Goal: Task Accomplishment & Management: Manage account settings

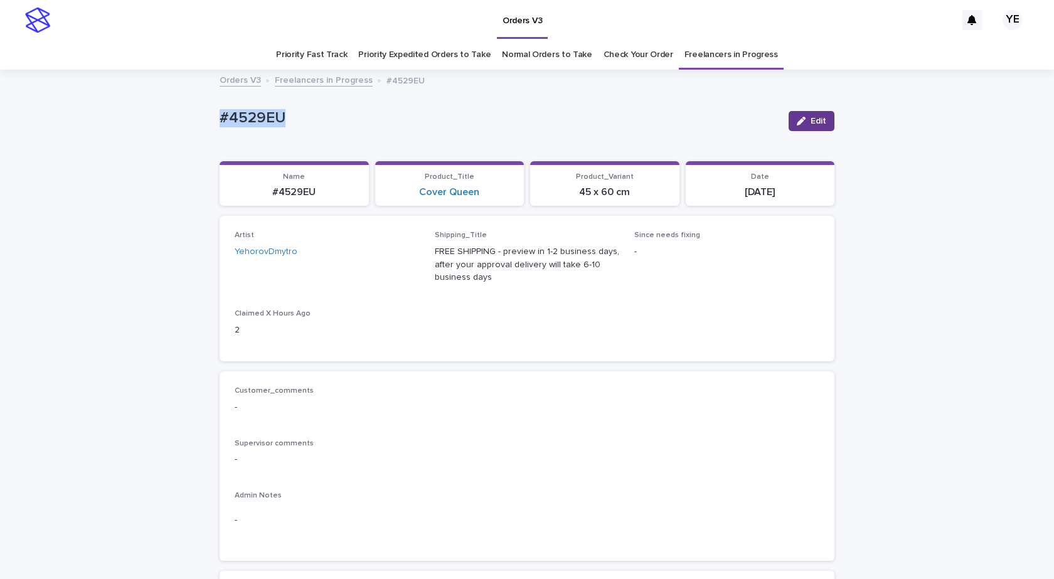
click at [799, 120] on icon "button" at bounding box center [801, 121] width 9 height 9
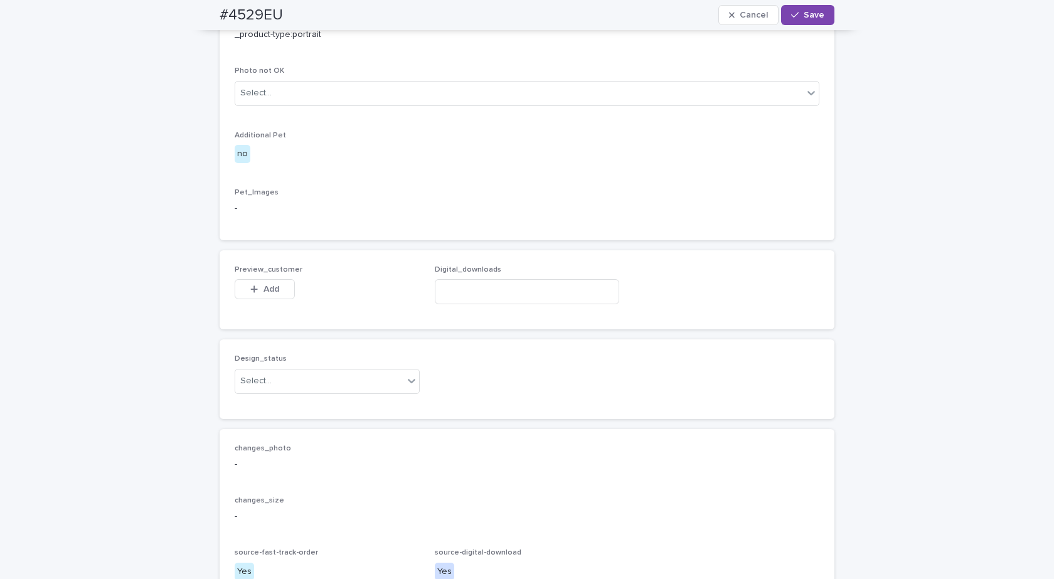
scroll to position [690, 0]
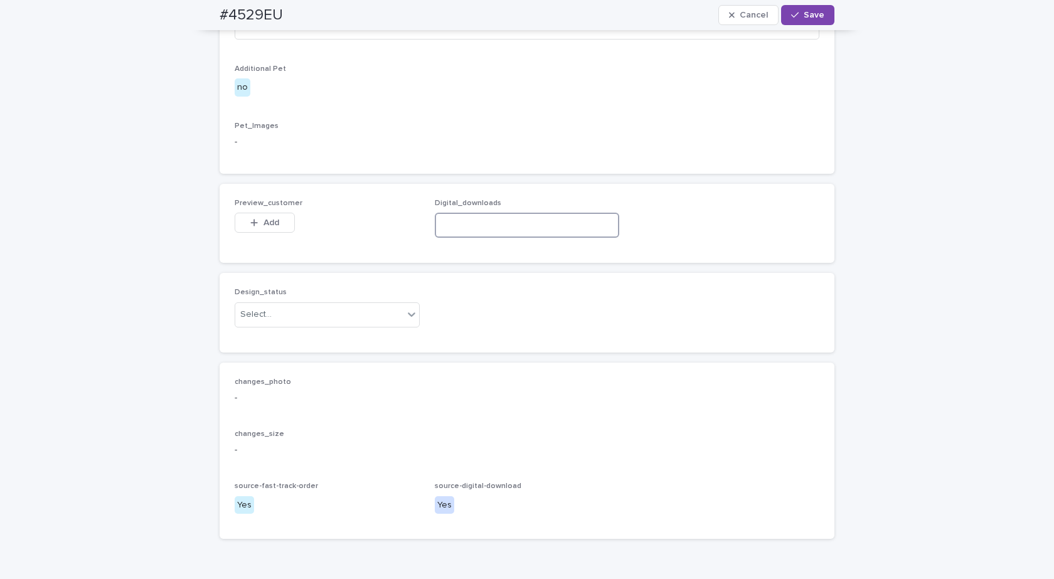
click at [477, 238] on input at bounding box center [527, 225] width 185 height 25
paste input "**********"
type input "**********"
click at [310, 337] on div "Design_status Select..." at bounding box center [327, 312] width 185 height 49
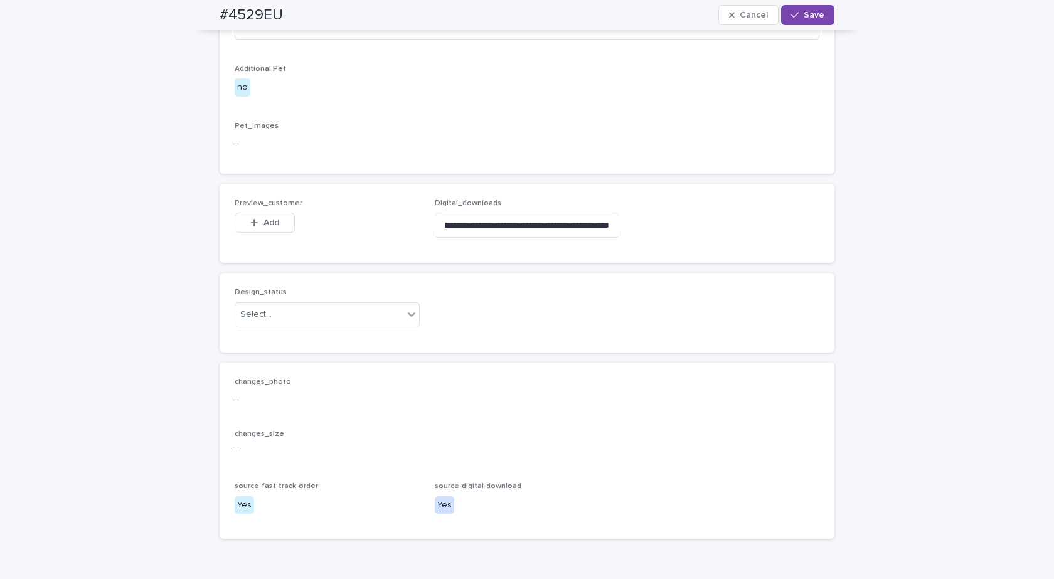
scroll to position [0, 0]
click at [283, 325] on div "Select..." at bounding box center [319, 314] width 168 height 21
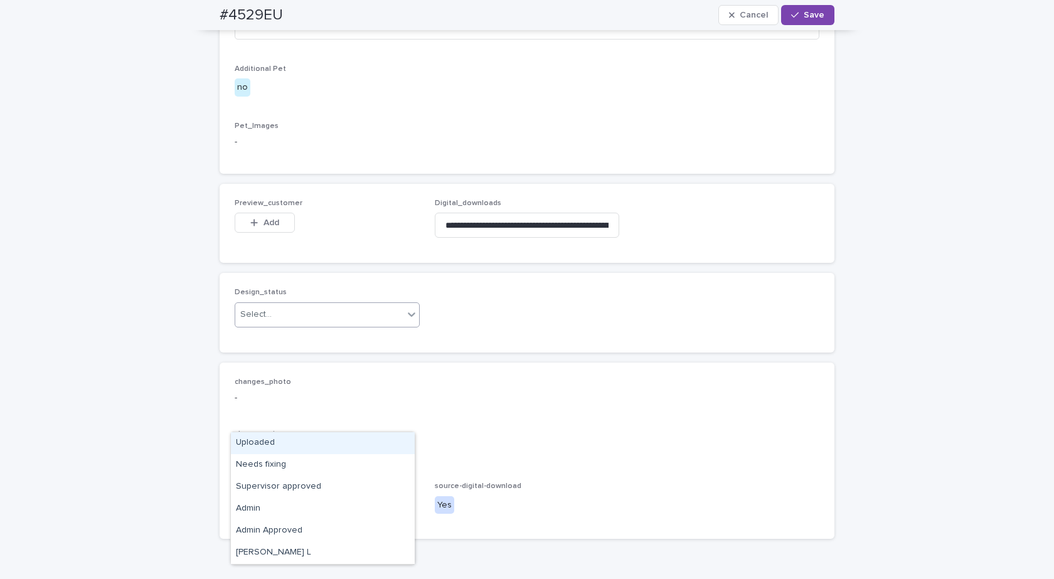
click at [243, 442] on div "Uploaded" at bounding box center [323, 443] width 184 height 22
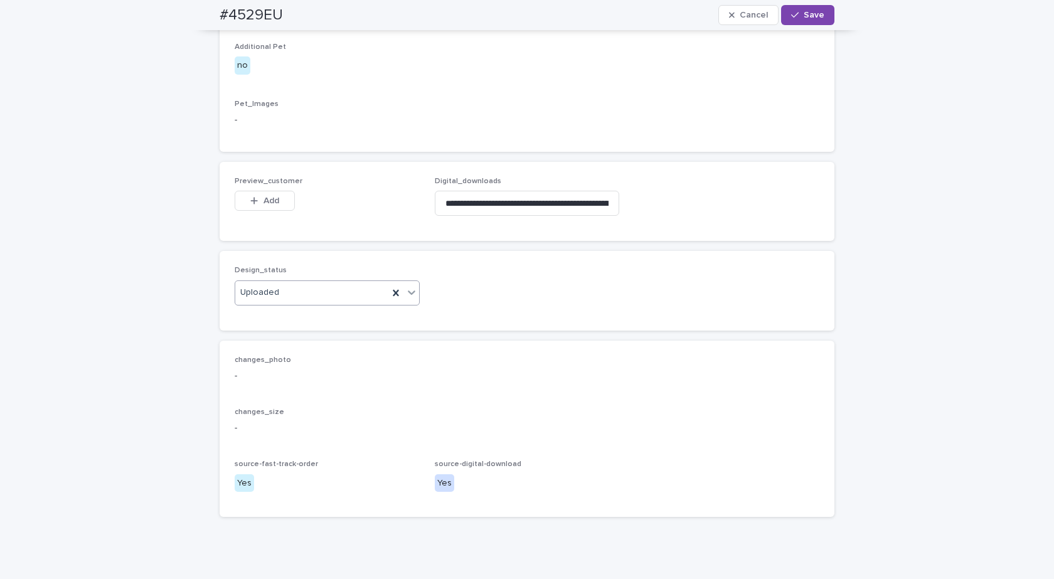
scroll to position [863, 0]
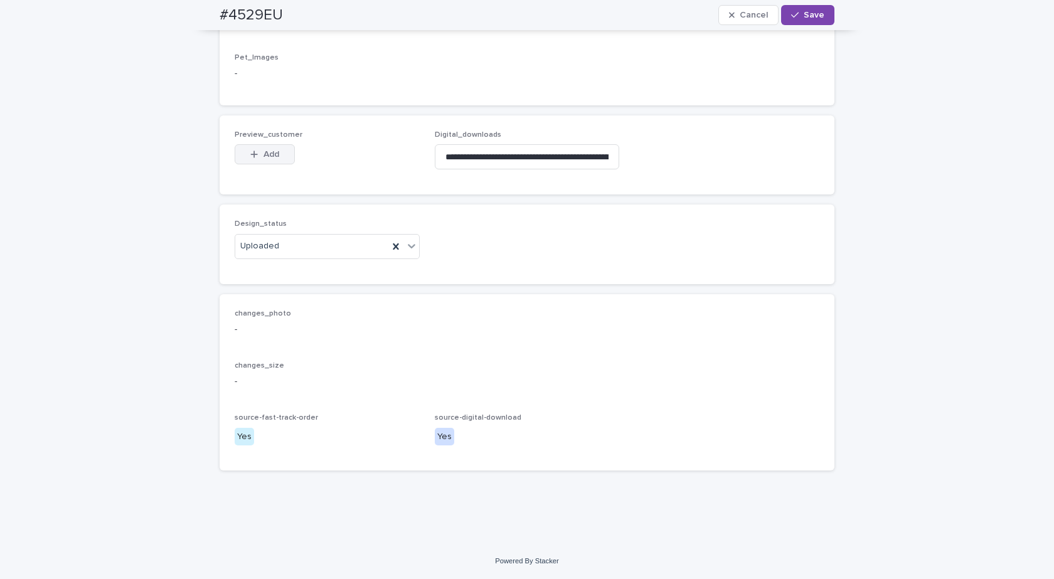
click at [263, 154] on span "Add" at bounding box center [271, 154] width 16 height 9
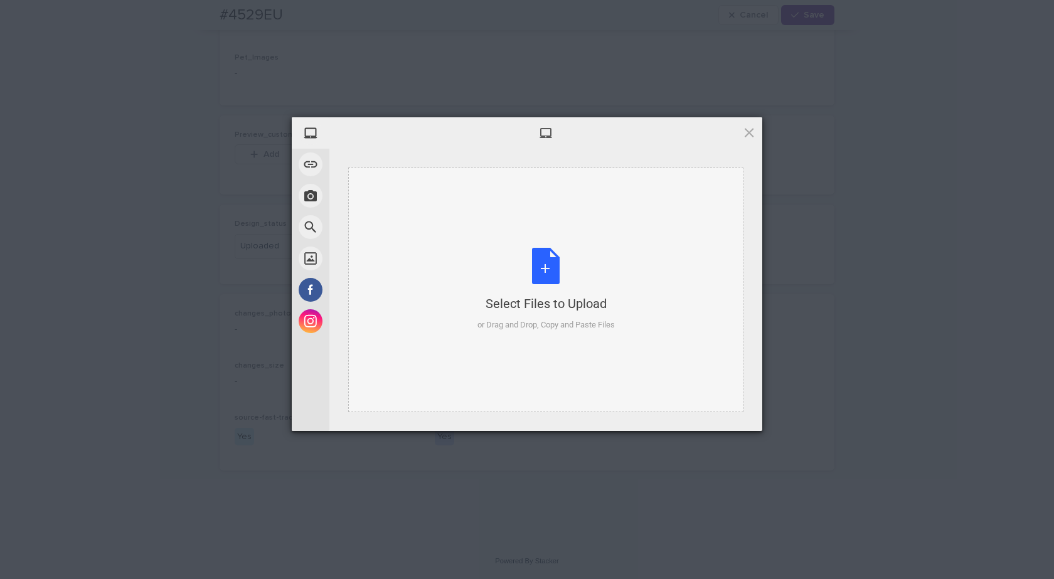
click at [539, 257] on div "Select Files to Upload or Drag and Drop, Copy and Paste Files" at bounding box center [545, 289] width 137 height 83
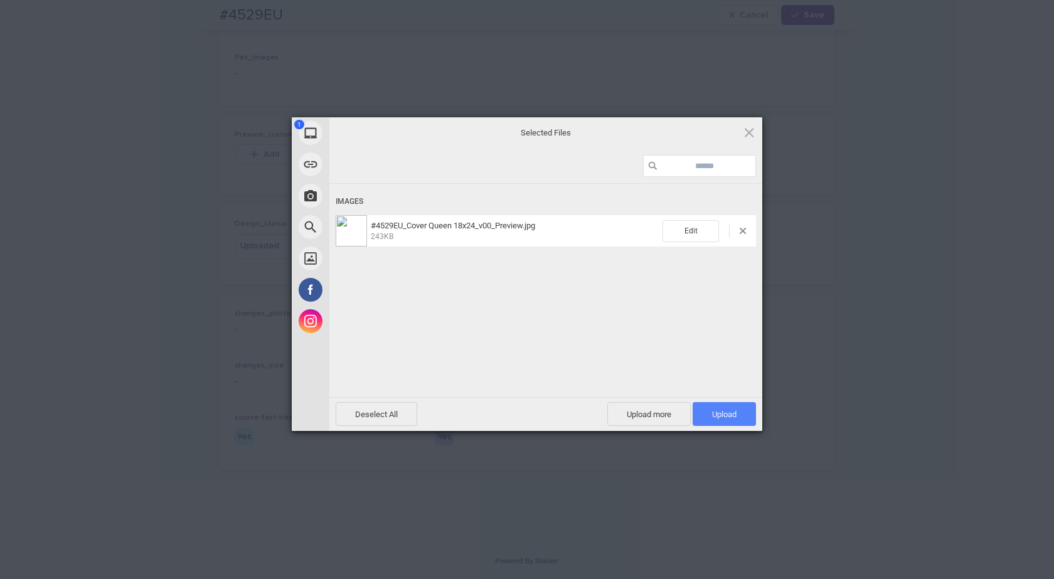
click at [732, 417] on span "Upload 1" at bounding box center [724, 414] width 24 height 9
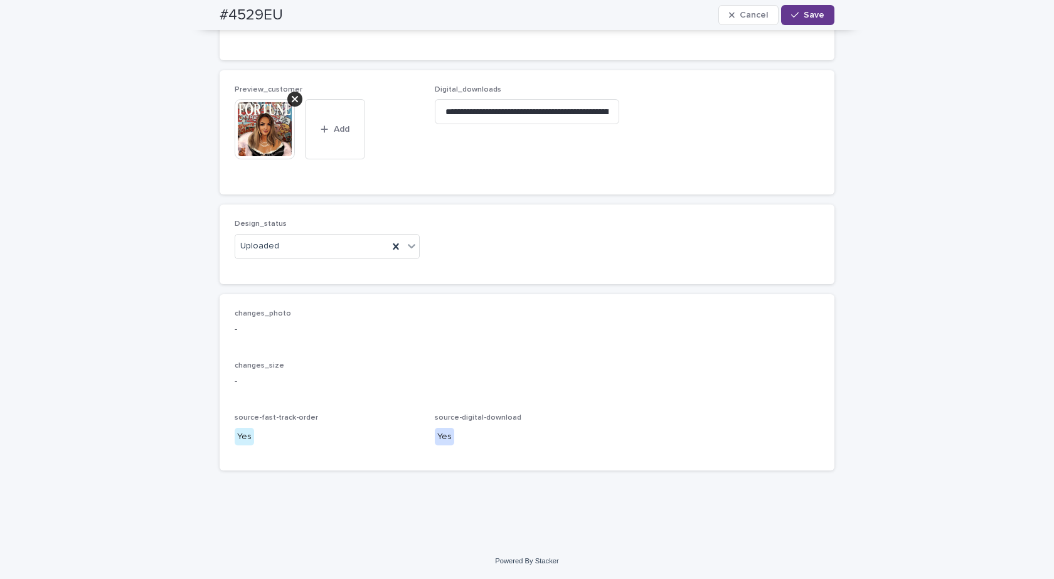
click at [799, 8] on button "Save" at bounding box center [807, 15] width 53 height 20
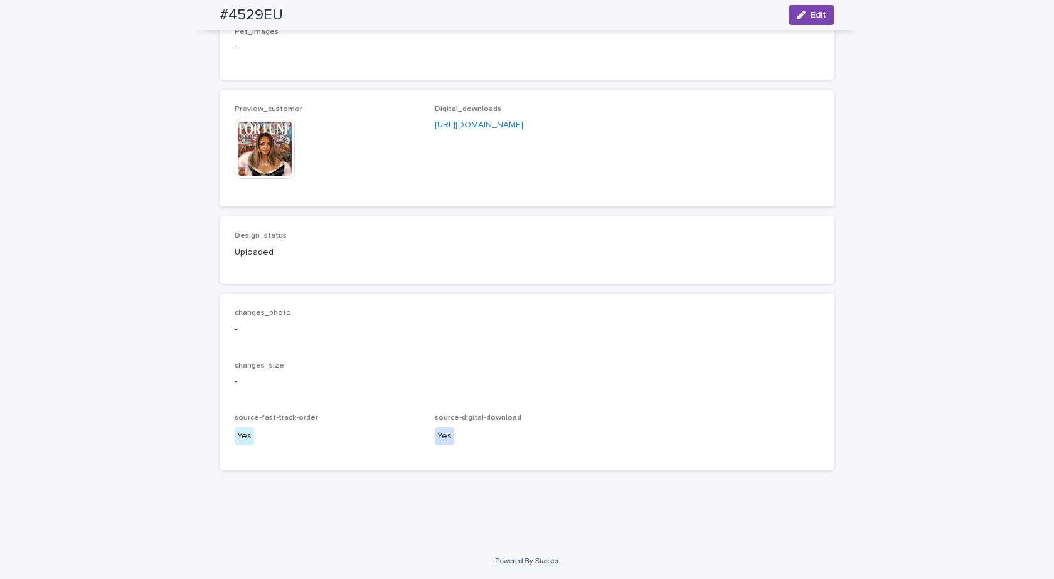
click at [258, 169] on img at bounding box center [265, 149] width 60 height 60
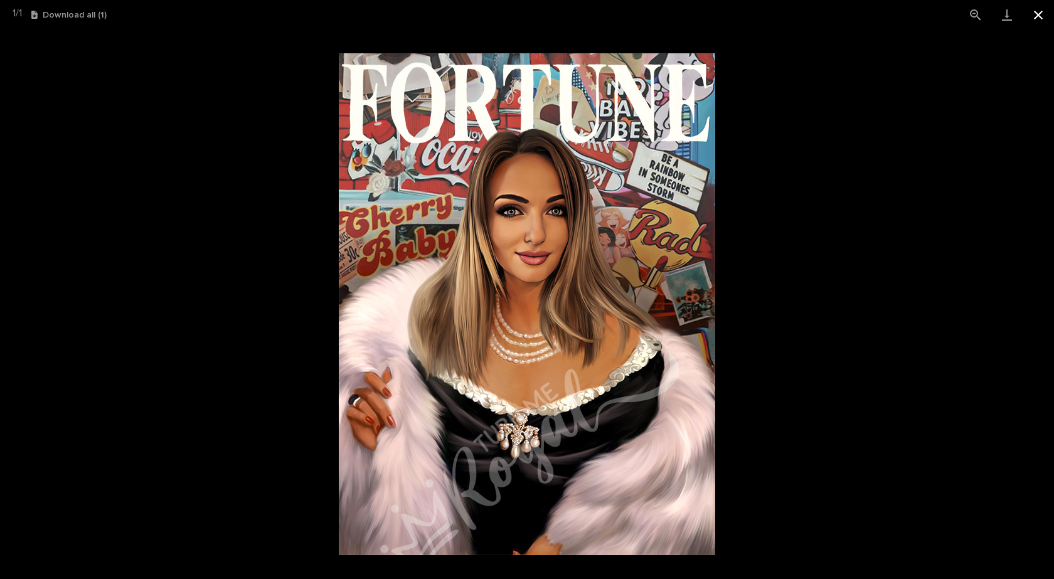
click at [1037, 14] on button "Close gallery" at bounding box center [1037, 14] width 31 height 29
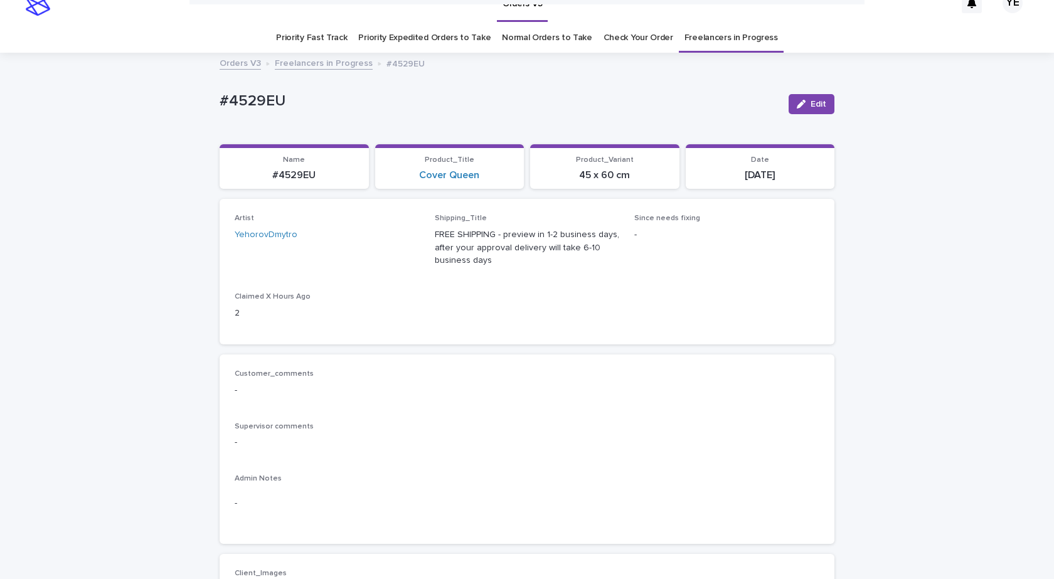
scroll to position [0, 0]
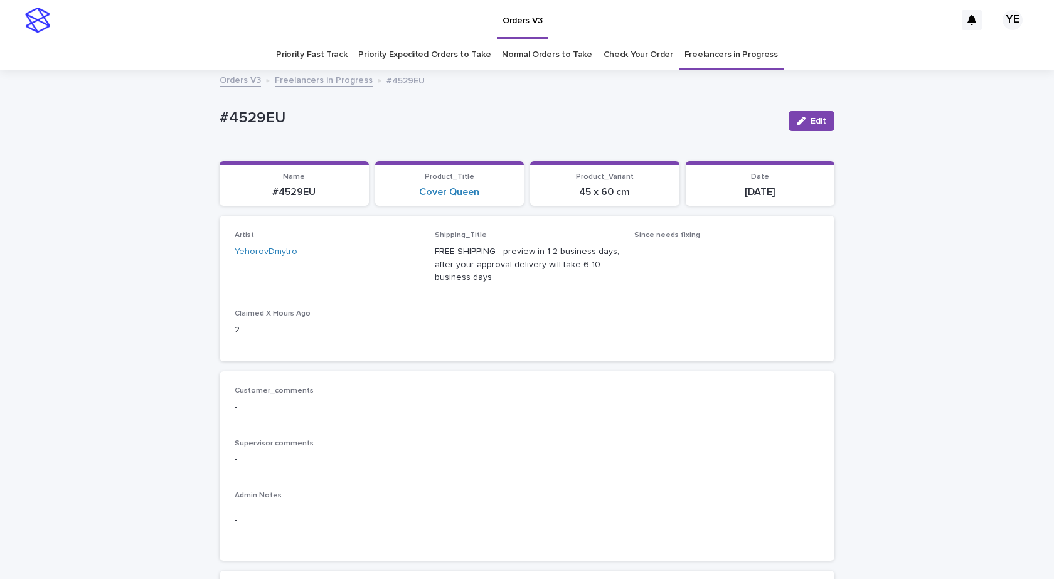
click at [289, 77] on link "Freelancers in Progress" at bounding box center [324, 79] width 98 height 14
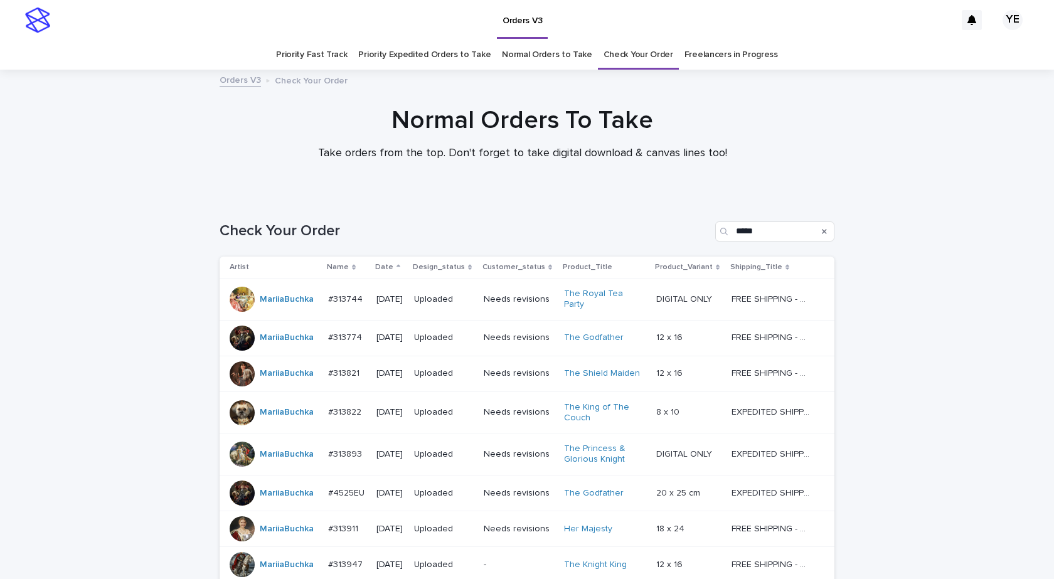
scroll to position [211, 0]
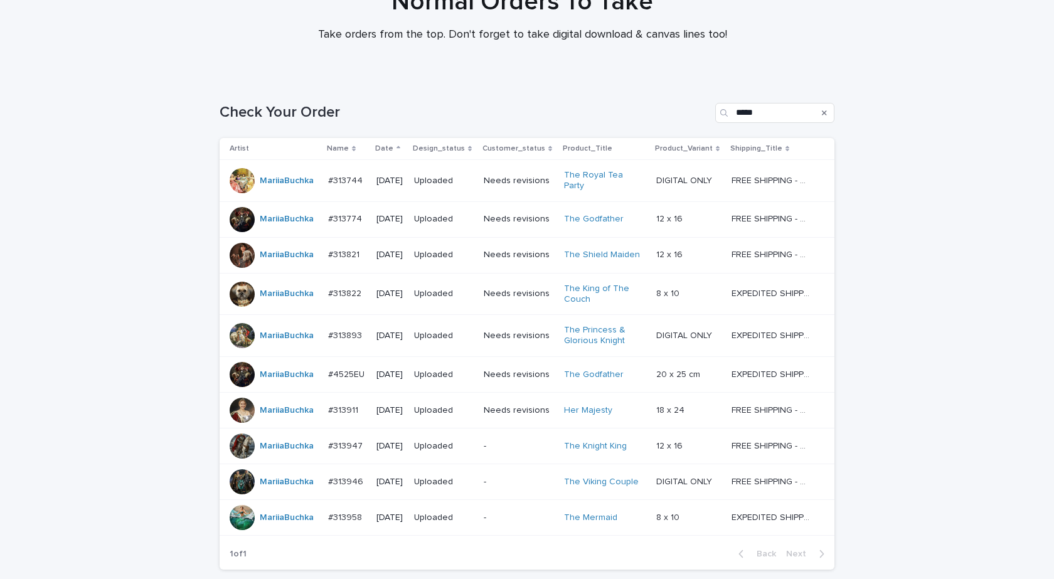
scroll to position [211, 0]
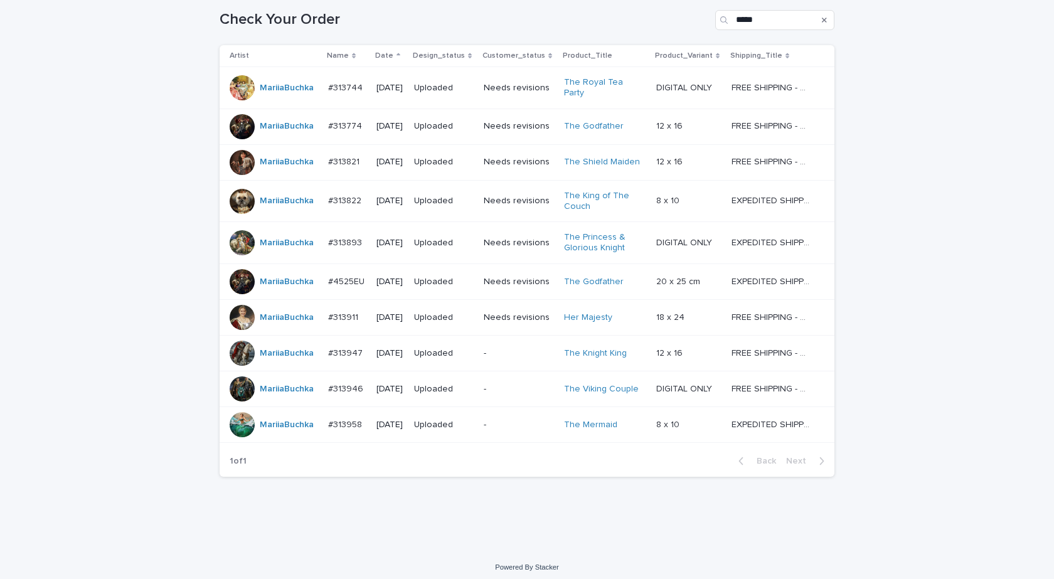
click at [154, 523] on div "Loading... Saving… Loading... Saving… Check Your Order ***** Artist Name Date D…" at bounding box center [527, 267] width 1054 height 565
